Goal: Task Accomplishment & Management: Use online tool/utility

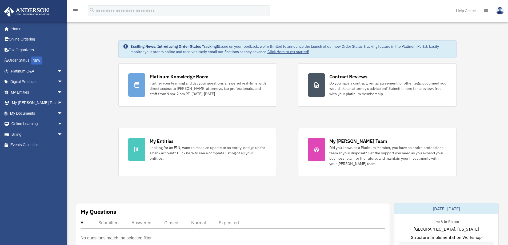
click at [57, 112] on span "arrow_drop_down" at bounding box center [62, 113] width 11 height 11
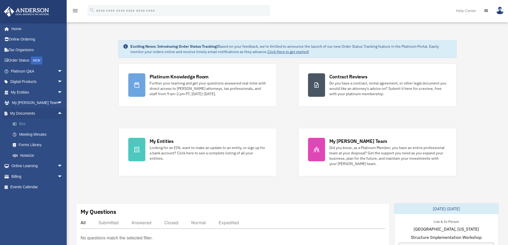
click at [46, 123] on link "Box" at bounding box center [38, 124] width 63 height 11
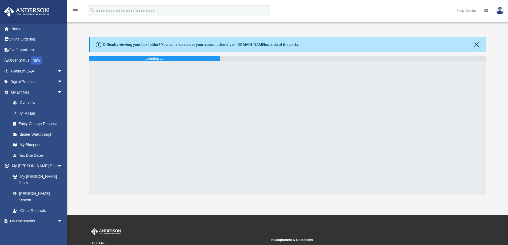
click at [80, 115] on div "Difficulty viewing your box folder? You can also access your account directly o…" at bounding box center [287, 115] width 441 height 157
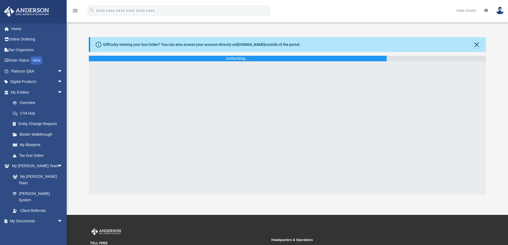
click at [81, 114] on div "Difficulty viewing your box folder? You can also access your account directly o…" at bounding box center [287, 115] width 441 height 157
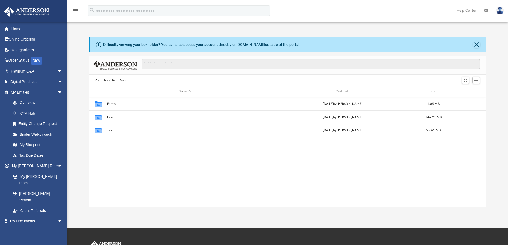
scroll to position [117, 393]
click at [81, 114] on div "Difficulty viewing your box folder? You can also access your account directly o…" at bounding box center [287, 122] width 441 height 170
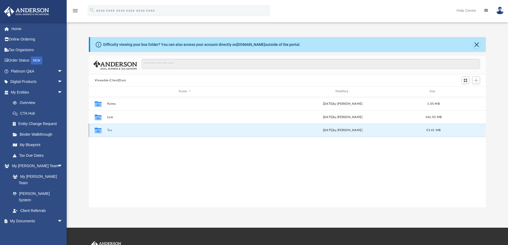
click at [110, 132] on button "Tax" at bounding box center [184, 129] width 155 height 3
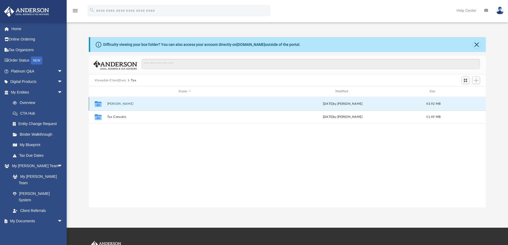
click at [114, 104] on button "[PERSON_NAME]" at bounding box center [184, 103] width 155 height 3
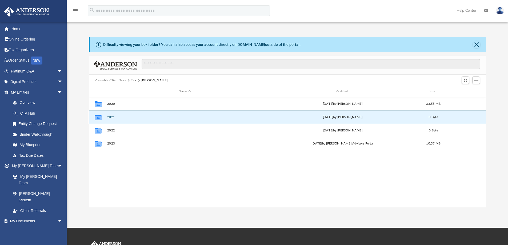
click at [112, 117] on button "2021" at bounding box center [184, 116] width 155 height 3
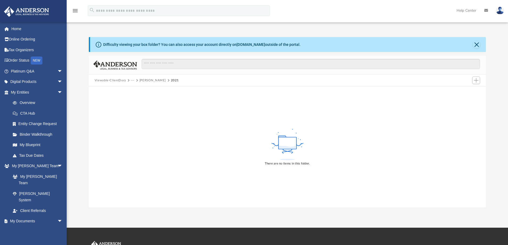
click at [82, 123] on div "Difficulty viewing your box folder? You can also access your account directly o…" at bounding box center [287, 122] width 441 height 170
click at [475, 83] on button "Add" at bounding box center [476, 79] width 8 height 7
click at [463, 94] on li "Upload" at bounding box center [468, 91] width 17 height 6
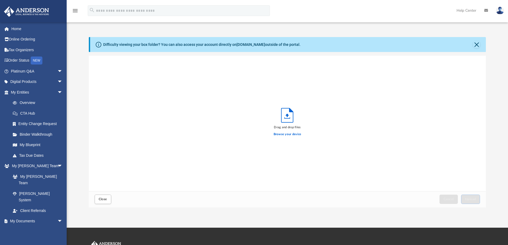
scroll to position [131, 393]
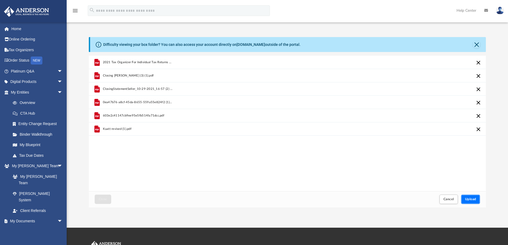
click at [467, 198] on span "Upload" at bounding box center [470, 198] width 11 height 3
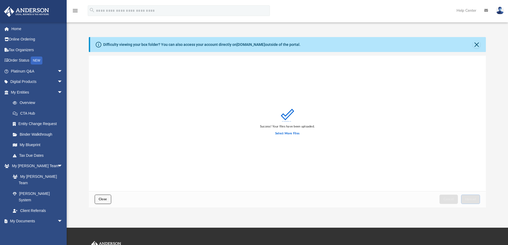
click at [98, 199] on button "Close" at bounding box center [103, 199] width 17 height 9
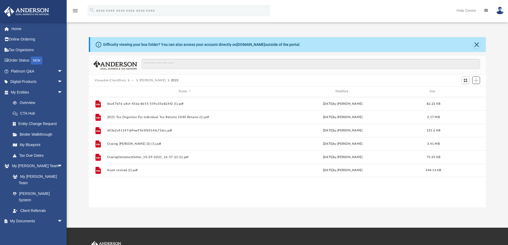
scroll to position [117, 393]
click at [151, 79] on button "[PERSON_NAME]" at bounding box center [152, 80] width 26 height 5
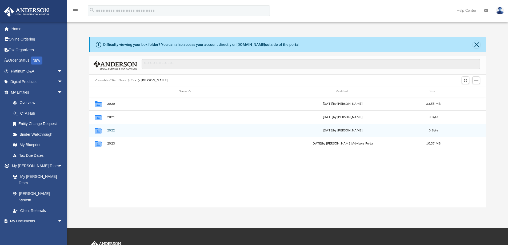
click at [115, 131] on button "2022" at bounding box center [184, 130] width 155 height 3
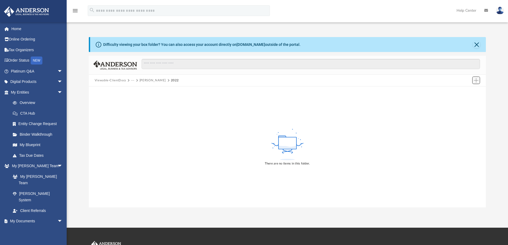
click at [475, 84] on button "Add" at bounding box center [476, 79] width 8 height 7
click at [471, 93] on li "Upload" at bounding box center [468, 91] width 17 height 6
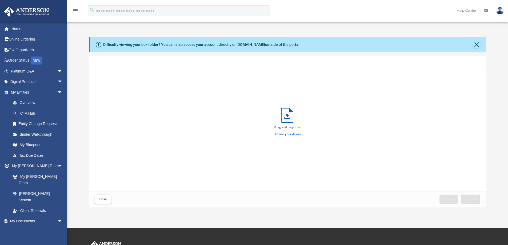
scroll to position [131, 393]
click at [478, 46] on button "Close" at bounding box center [475, 44] width 7 height 7
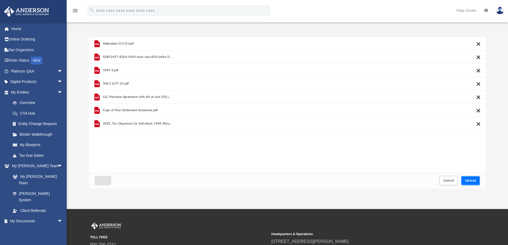
click at [468, 181] on span "Upload" at bounding box center [470, 180] width 11 height 3
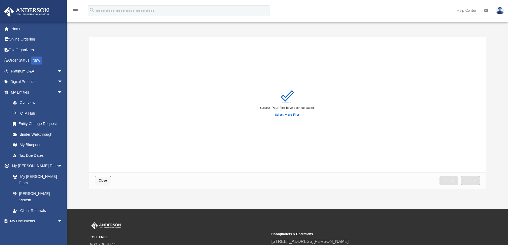
click at [102, 182] on button "Close" at bounding box center [103, 180] width 17 height 9
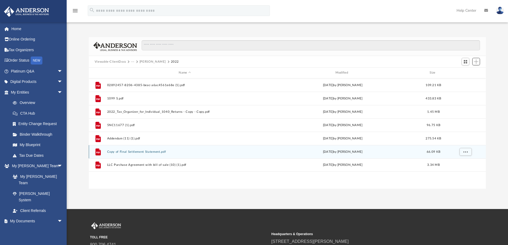
scroll to position [117, 393]
